Goal: Information Seeking & Learning: Find specific page/section

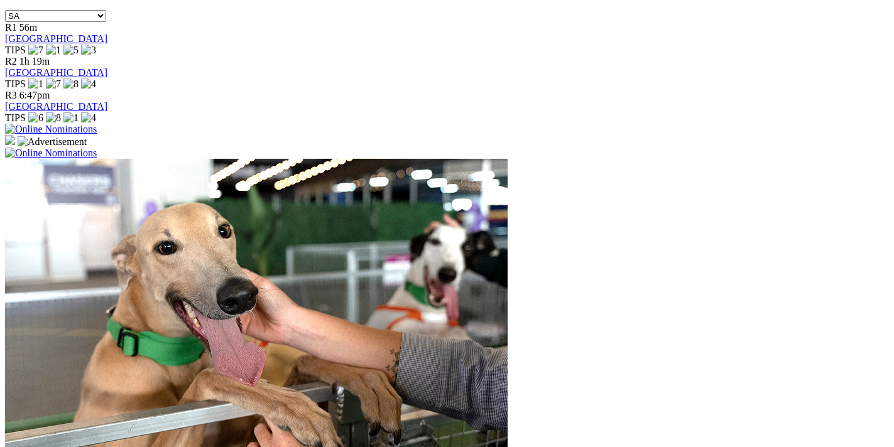
scroll to position [577, 0]
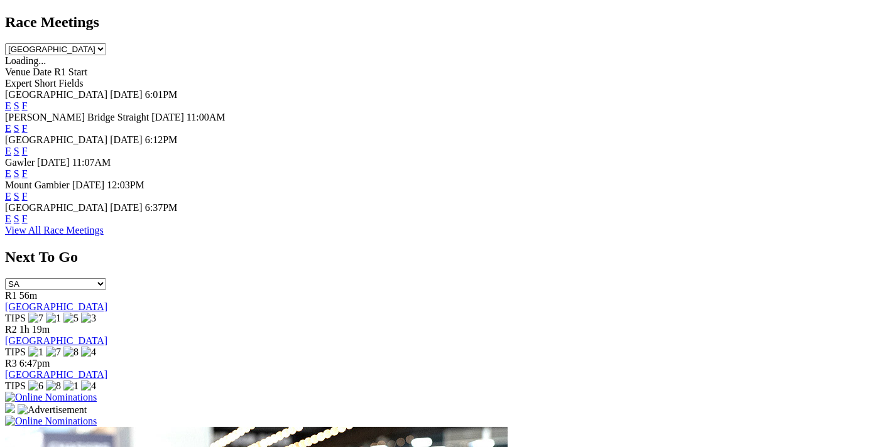
click at [581, 180] on div "Mount Gambier 02 Oct 25 12:03PM E S F" at bounding box center [447, 191] width 884 height 23
click at [28, 214] on link "F" at bounding box center [25, 219] width 6 height 11
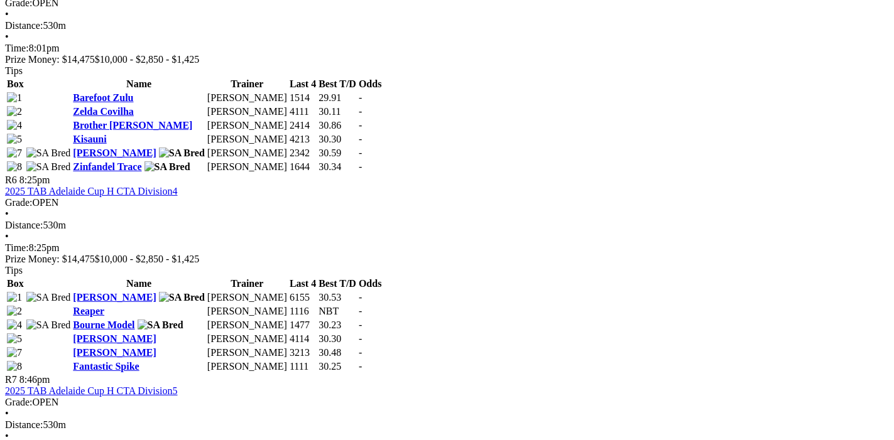
scroll to position [1651, 0]
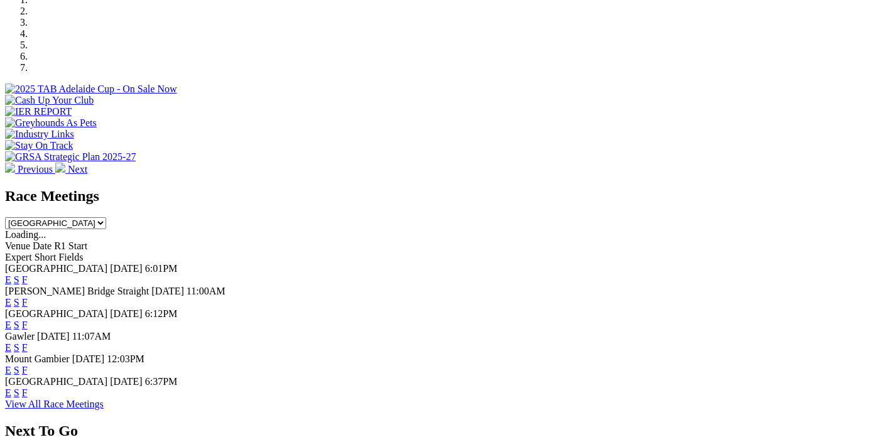
scroll to position [268, 0]
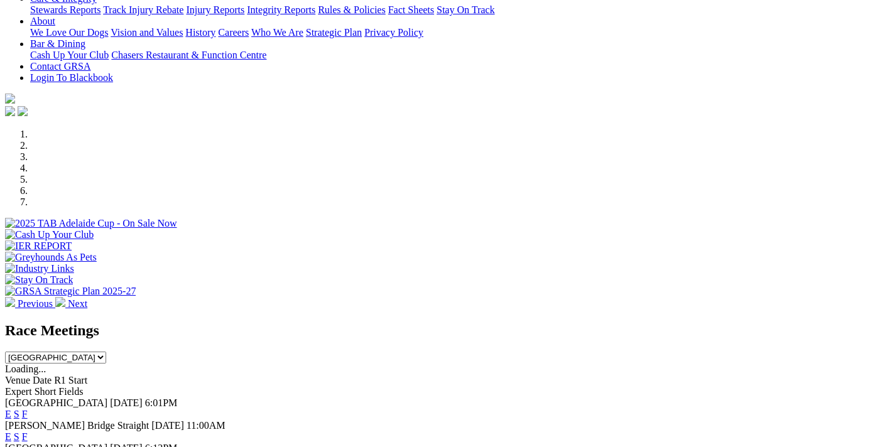
click at [28, 409] on link "F" at bounding box center [25, 414] width 6 height 11
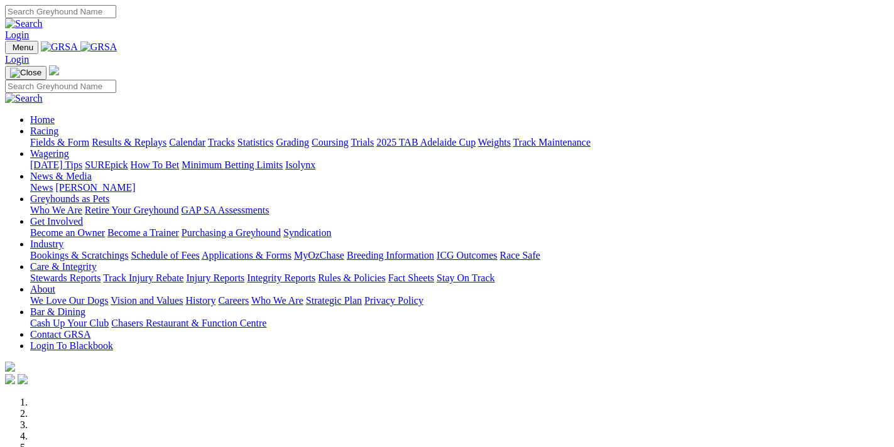
scroll to position [268, 0]
